Goal: Information Seeking & Learning: Learn about a topic

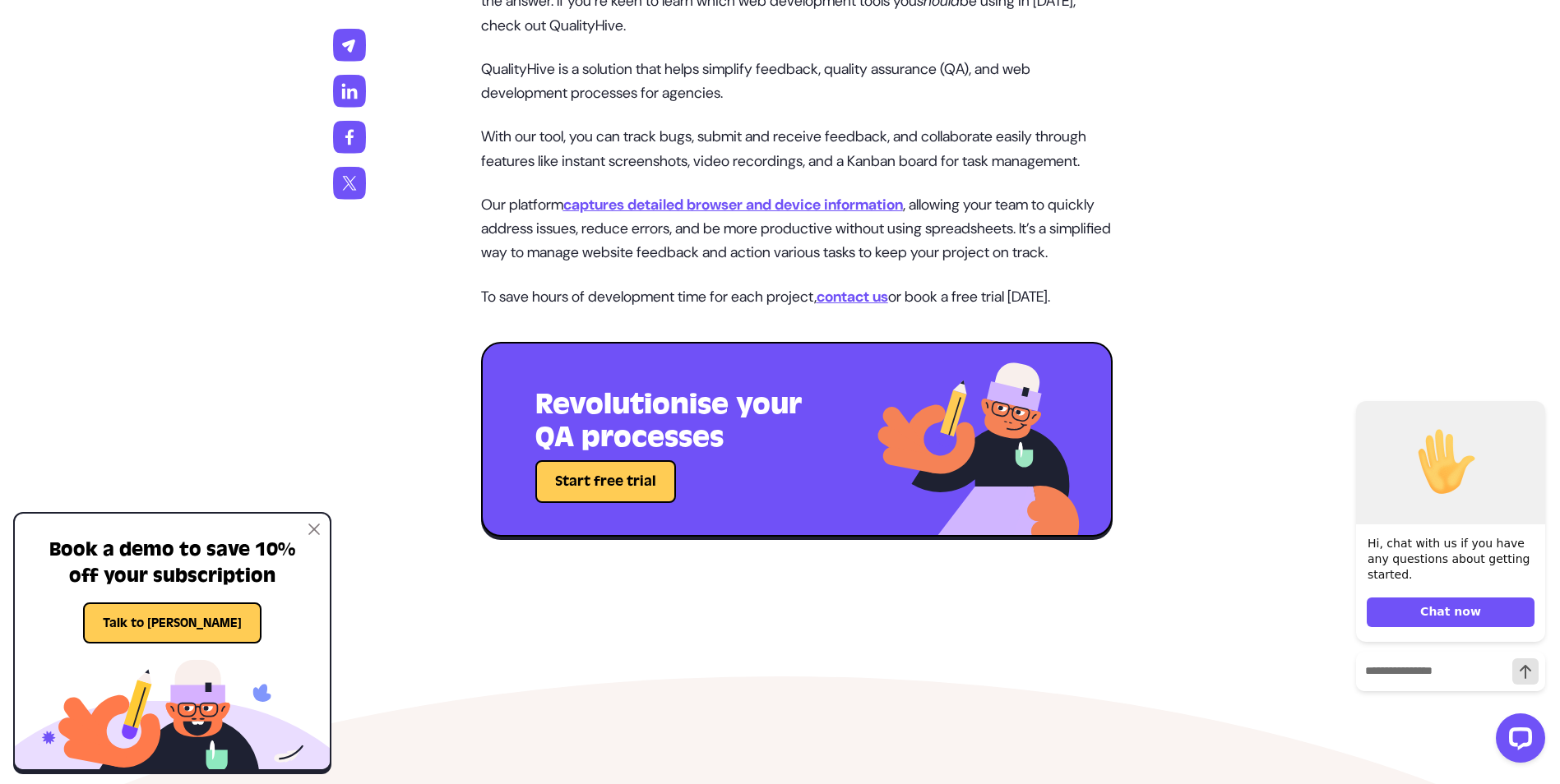
scroll to position [3864, 0]
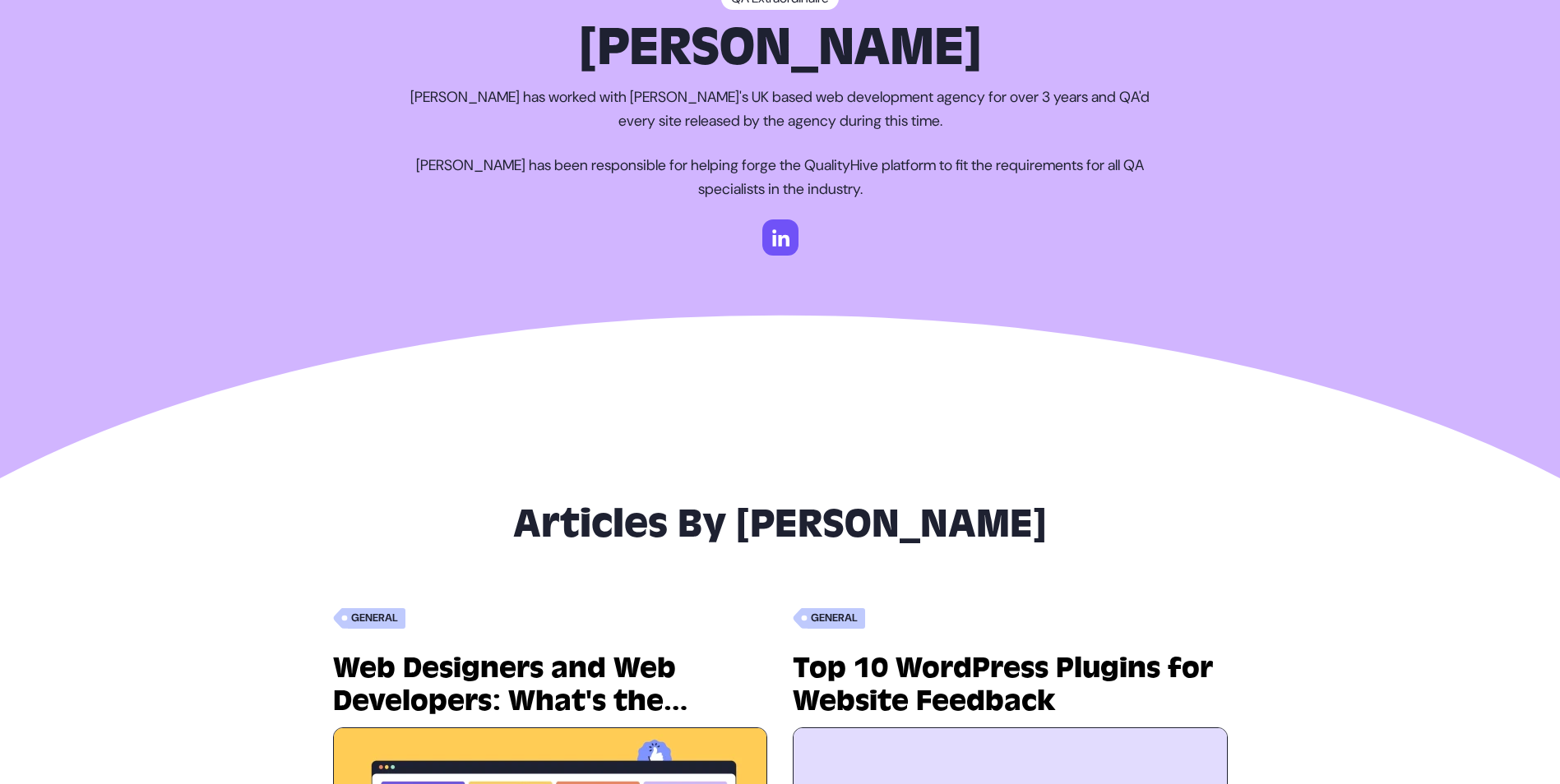
scroll to position [165, 0]
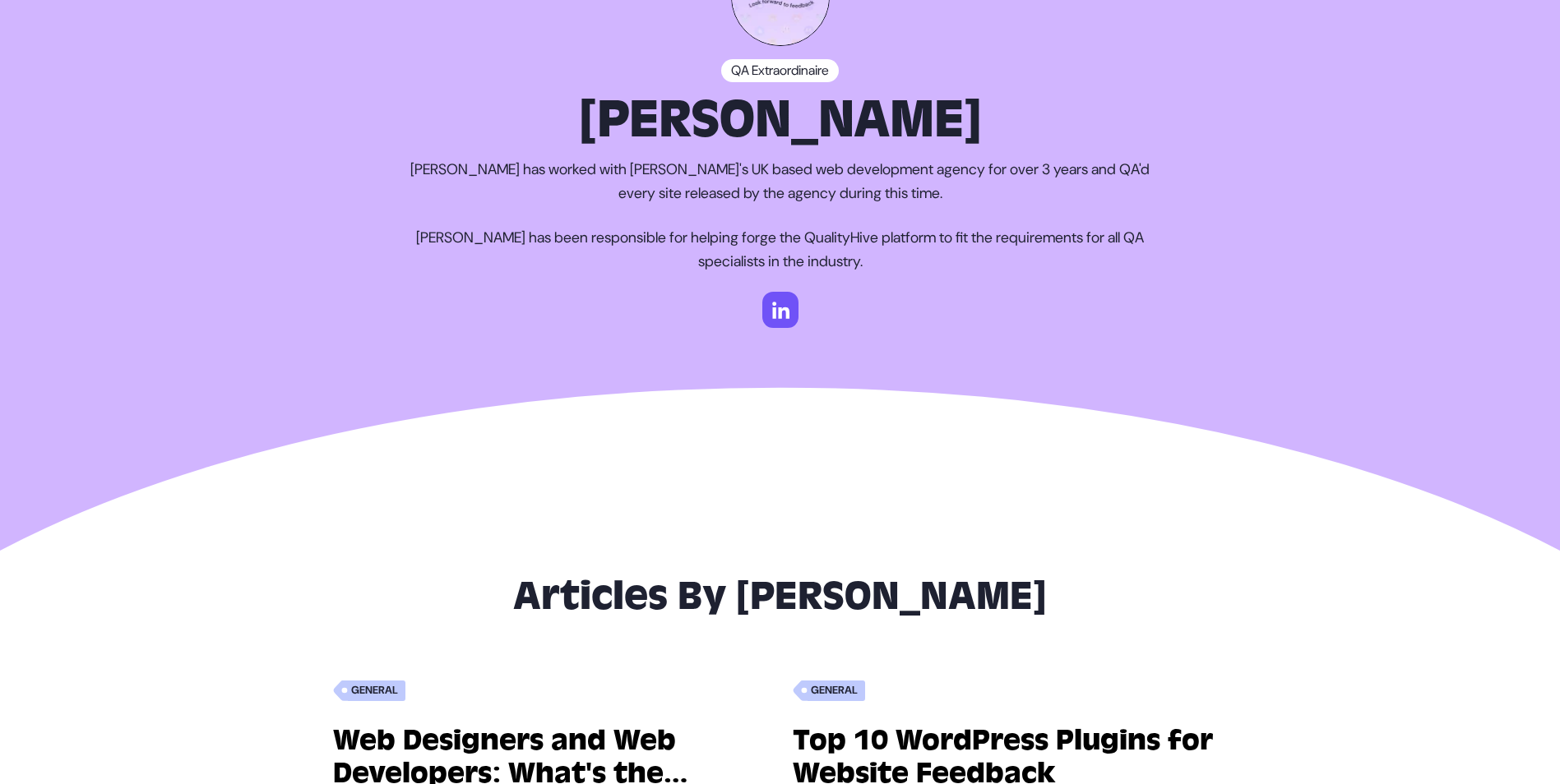
click at [775, 298] on img at bounding box center [781, 310] width 36 height 36
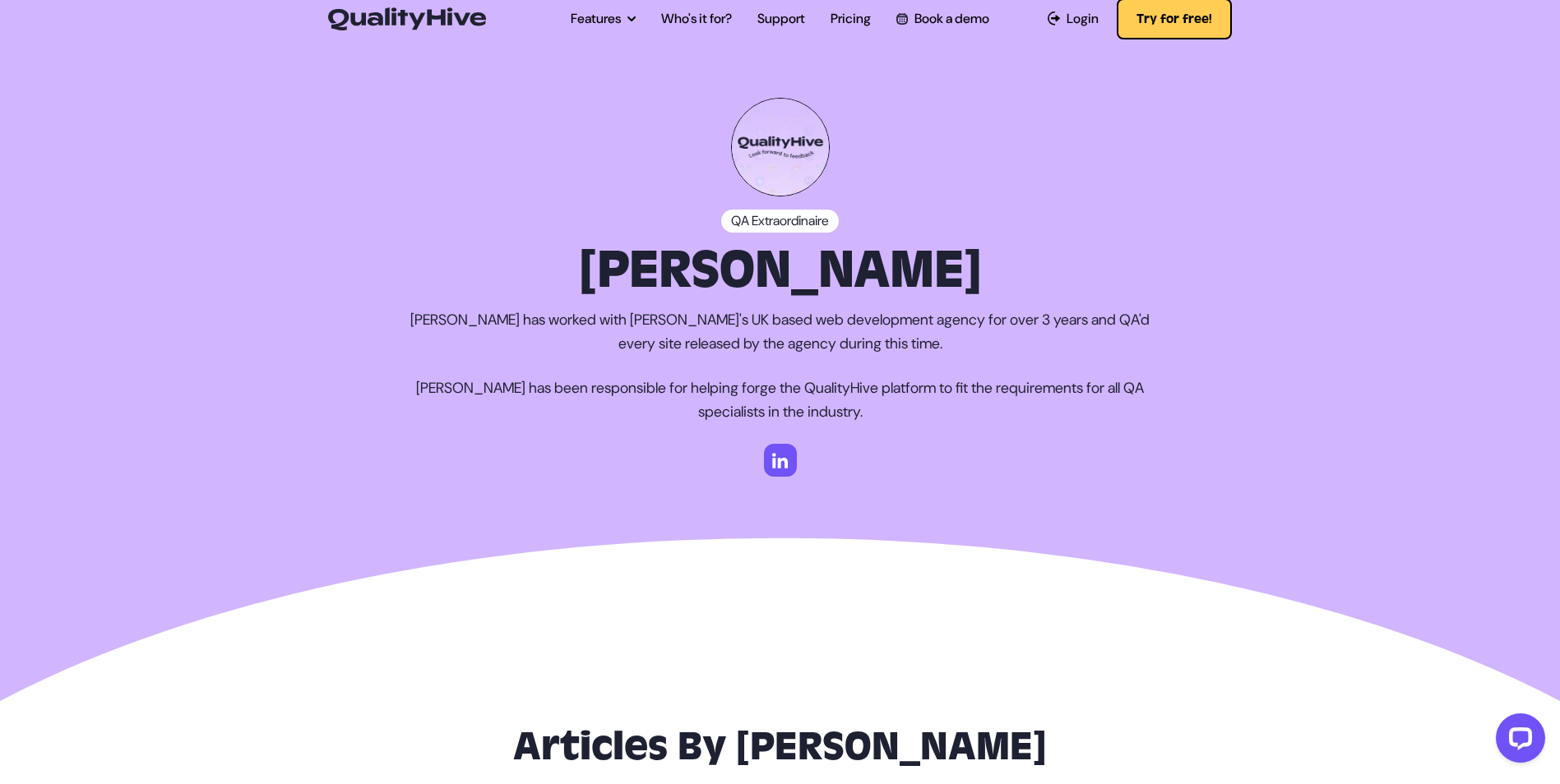
scroll to position [0, 0]
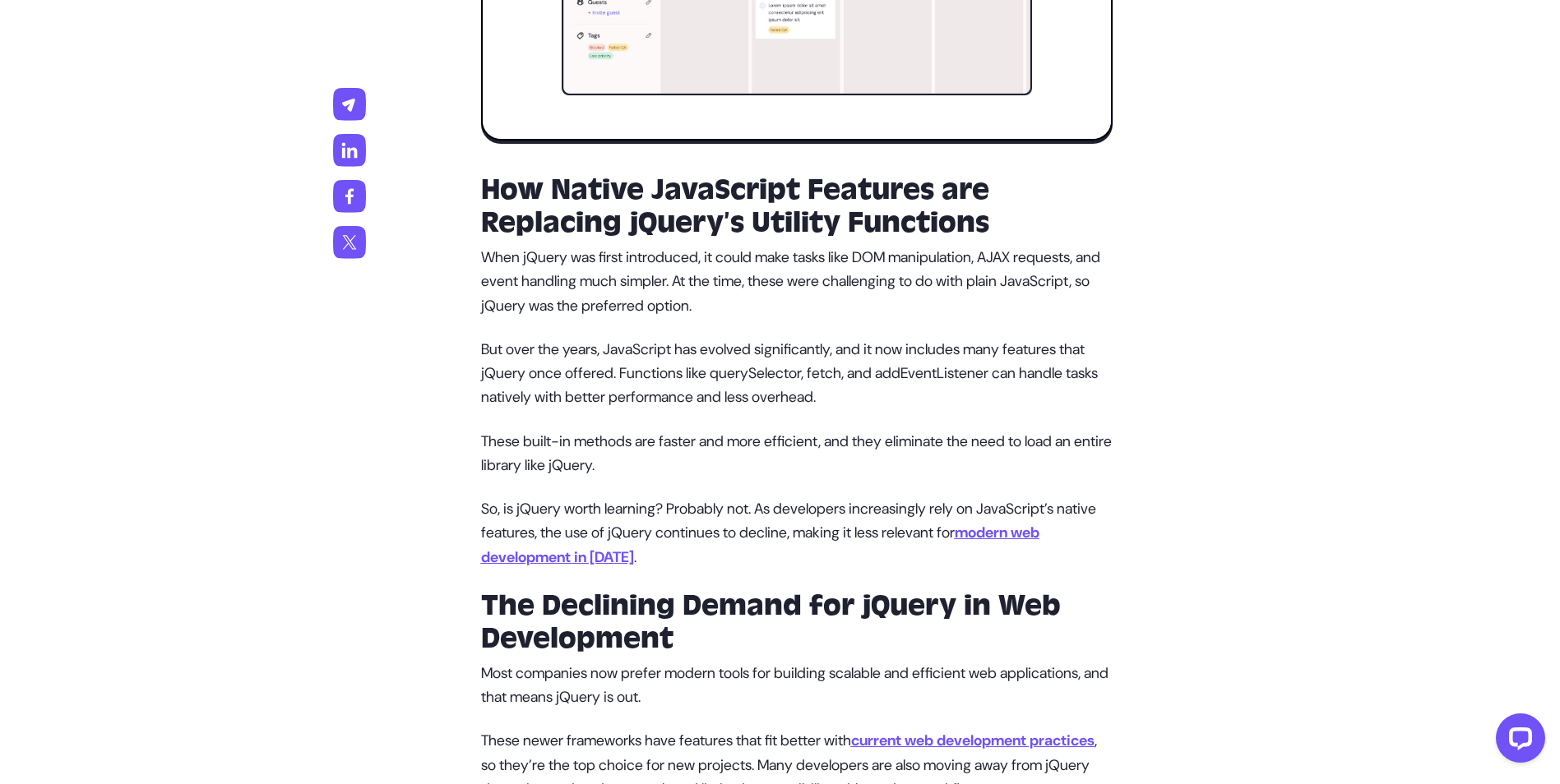
scroll to position [2631, 0]
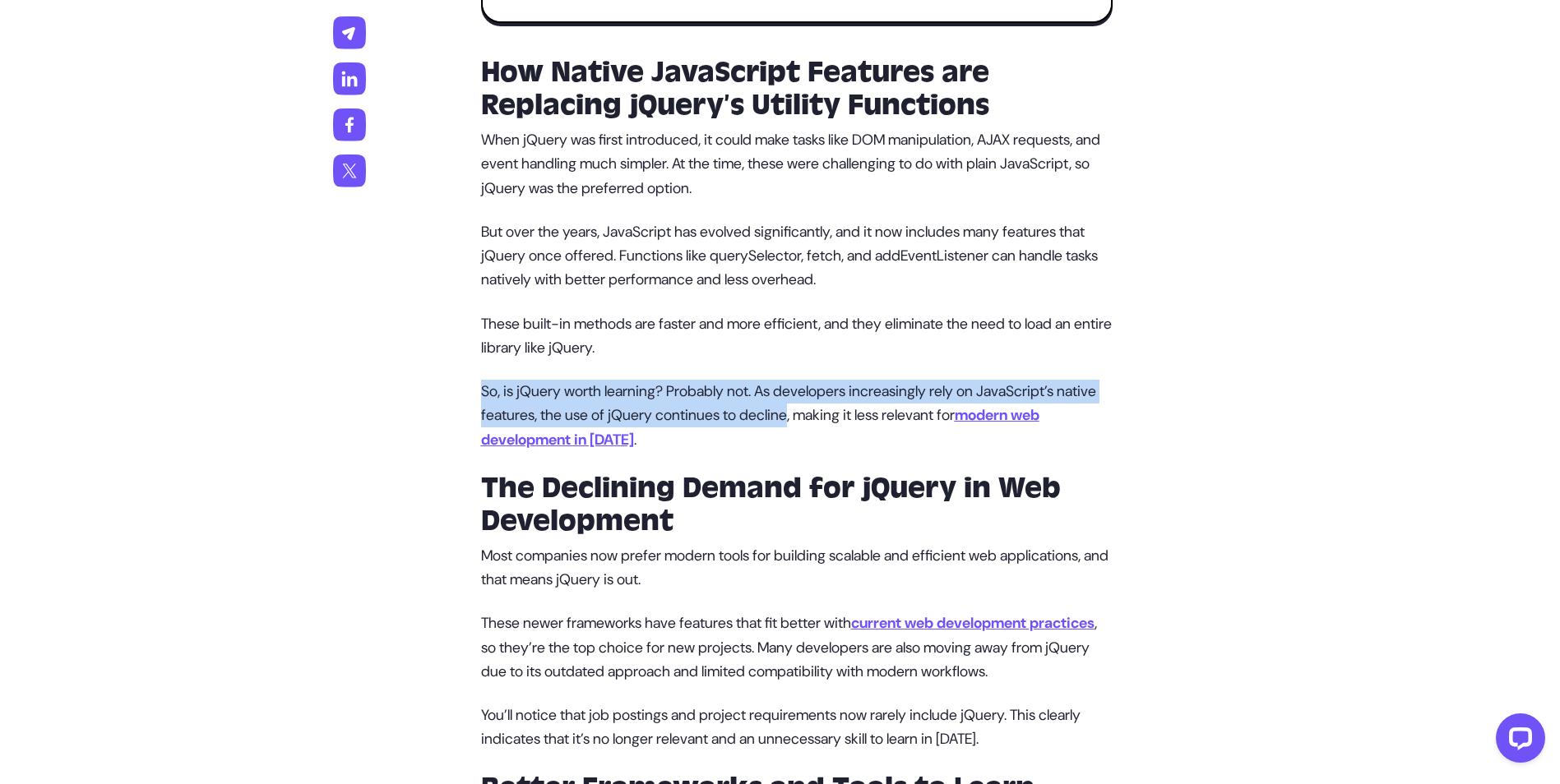
drag, startPoint x: 484, startPoint y: 459, endPoint x: 848, endPoint y: 491, distance: 365.4
click at [848, 452] on p "So, is jQuery worth learning? Probably not. As developers increasingly rely on …" at bounding box center [797, 416] width 632 height 72
copy p "So, is jQuery worth learning? Probably not. As developers increasingly rely on …"
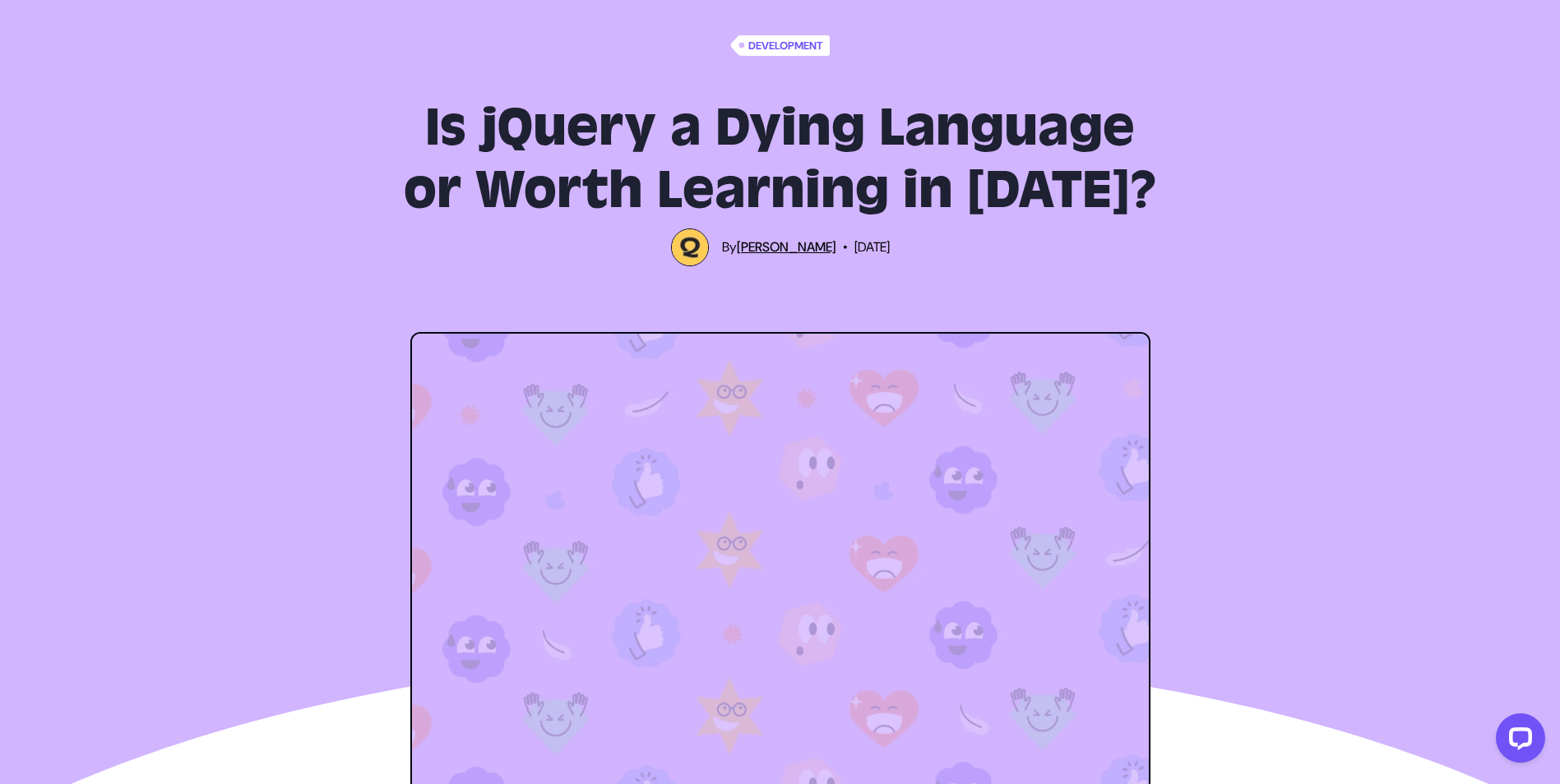
scroll to position [0, 0]
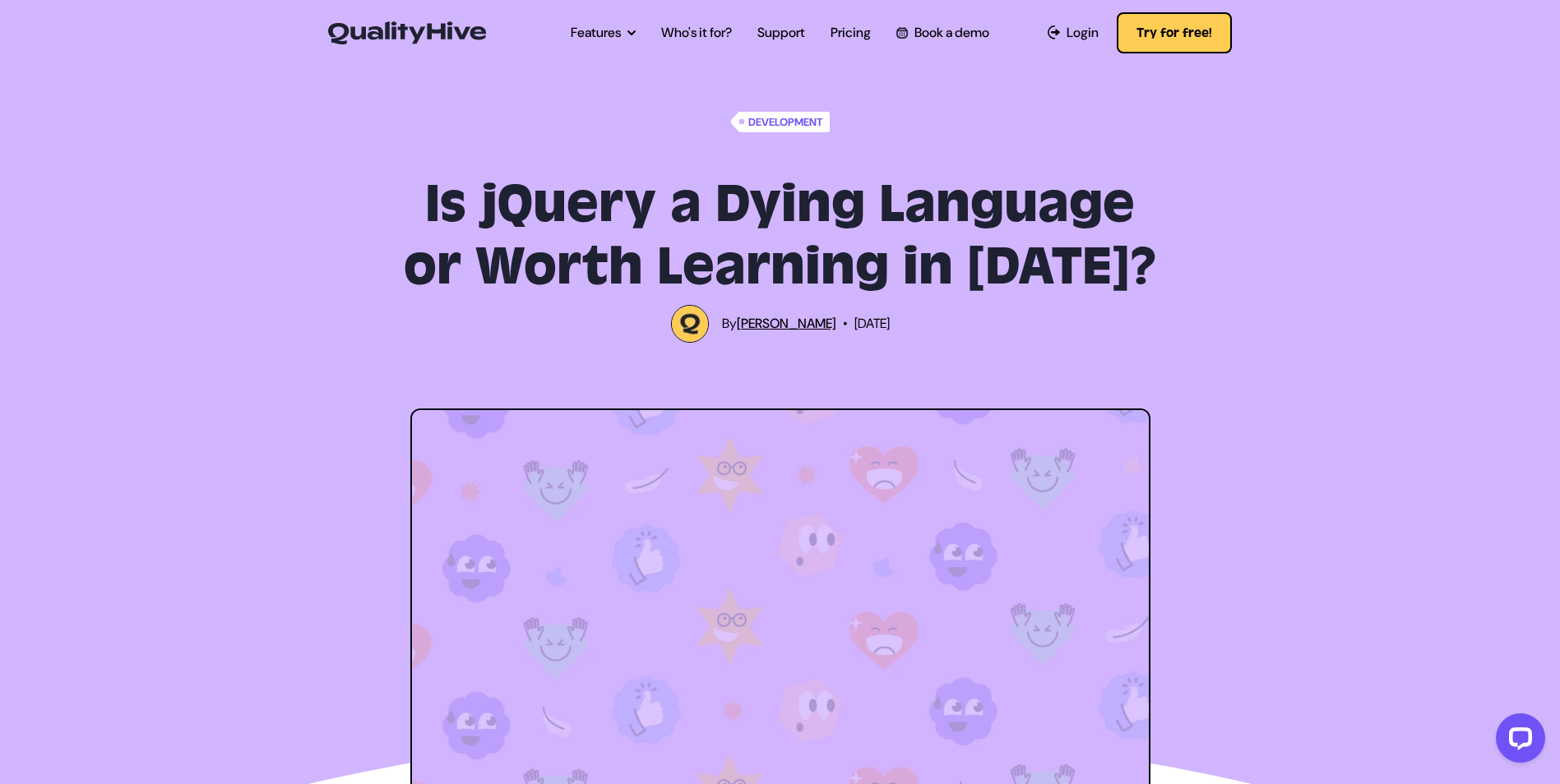
click at [742, 322] on link "Riki-Leigh Jones" at bounding box center [786, 323] width 99 height 17
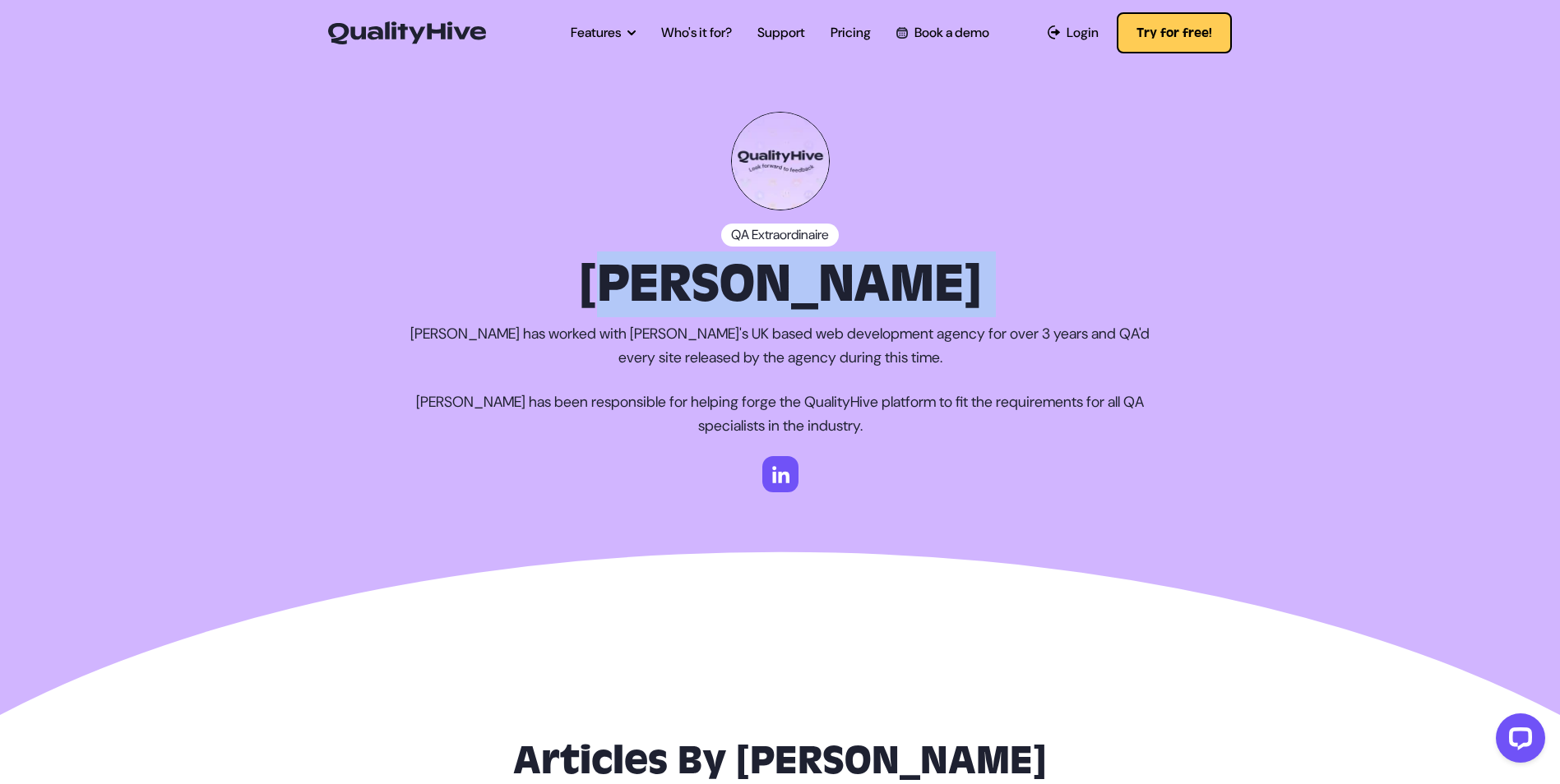
click at [770, 467] on img at bounding box center [781, 474] width 36 height 36
click at [783, 491] on img at bounding box center [781, 474] width 36 height 36
click at [1161, 36] on button "Try for free!" at bounding box center [1174, 33] width 115 height 41
